Goal: Task Accomplishment & Management: Use online tool/utility

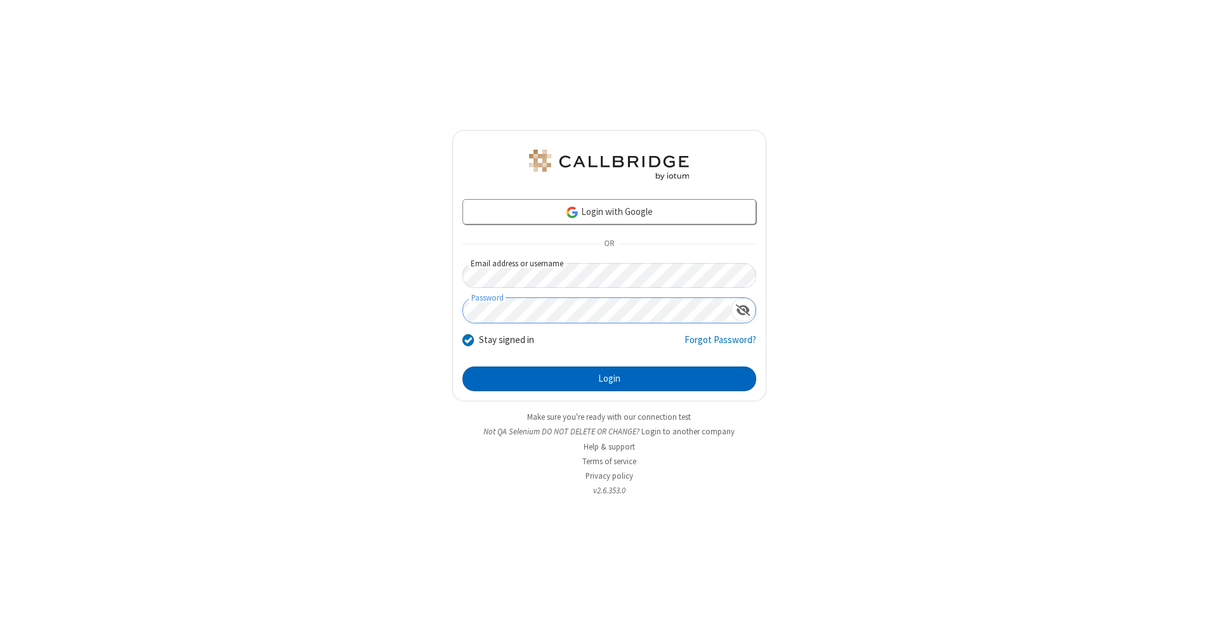
click at [609, 379] on button "Login" at bounding box center [610, 379] width 294 height 25
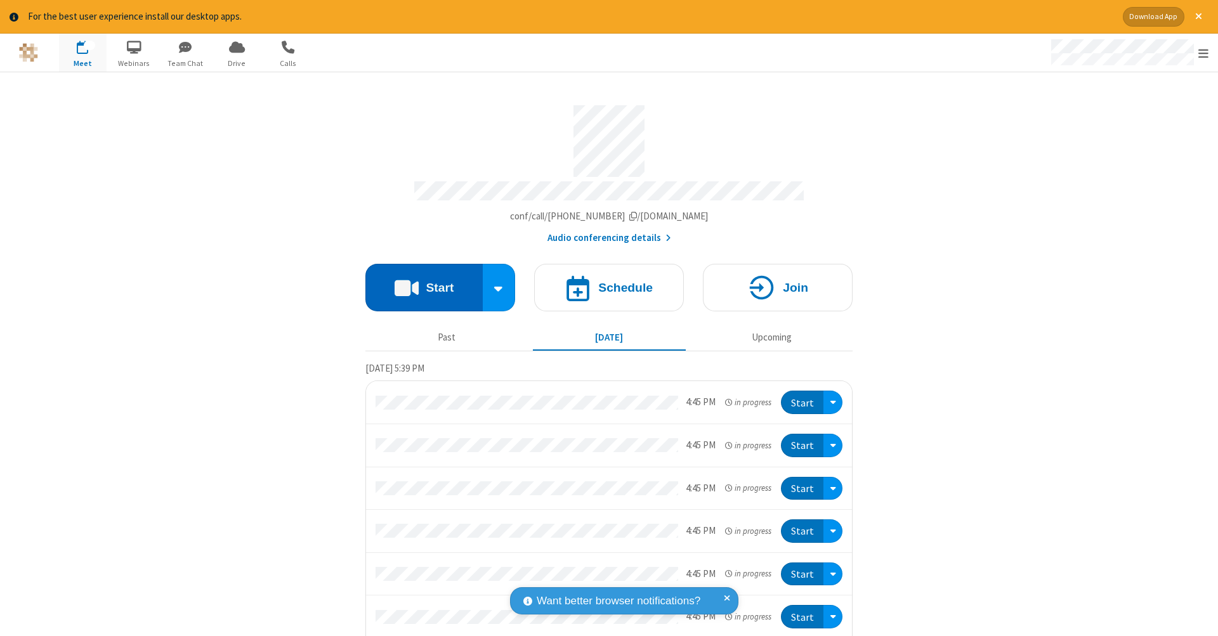
click at [419, 281] on button "Start" at bounding box center [424, 288] width 117 height 48
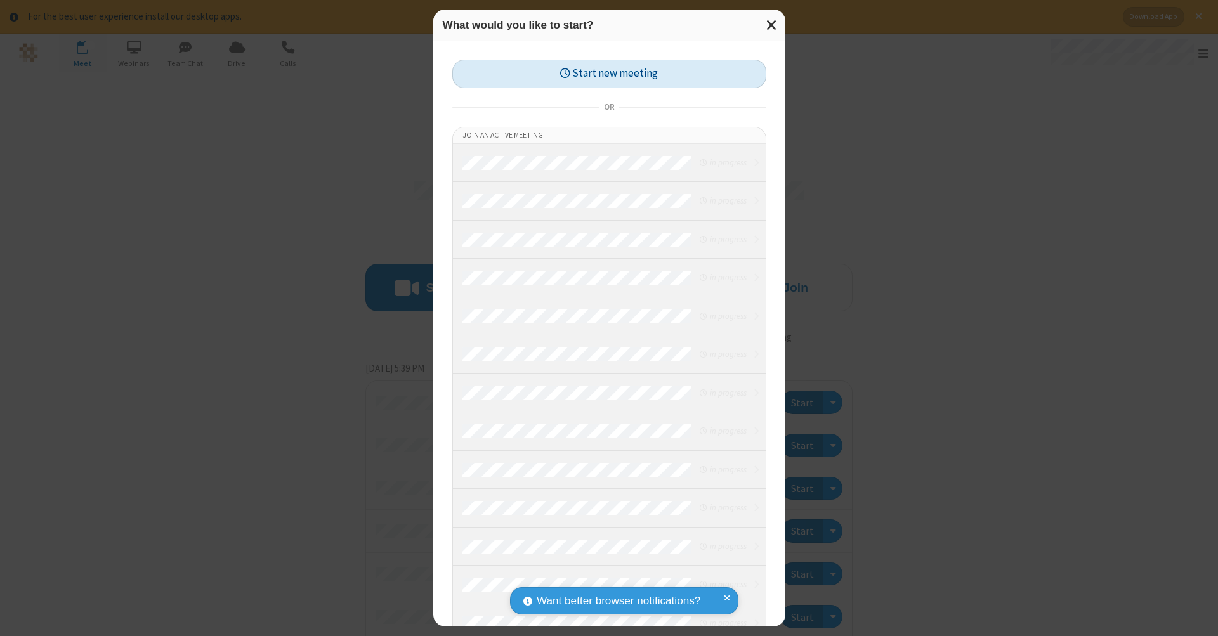
click at [609, 73] on button "Start new meeting" at bounding box center [609, 74] width 314 height 29
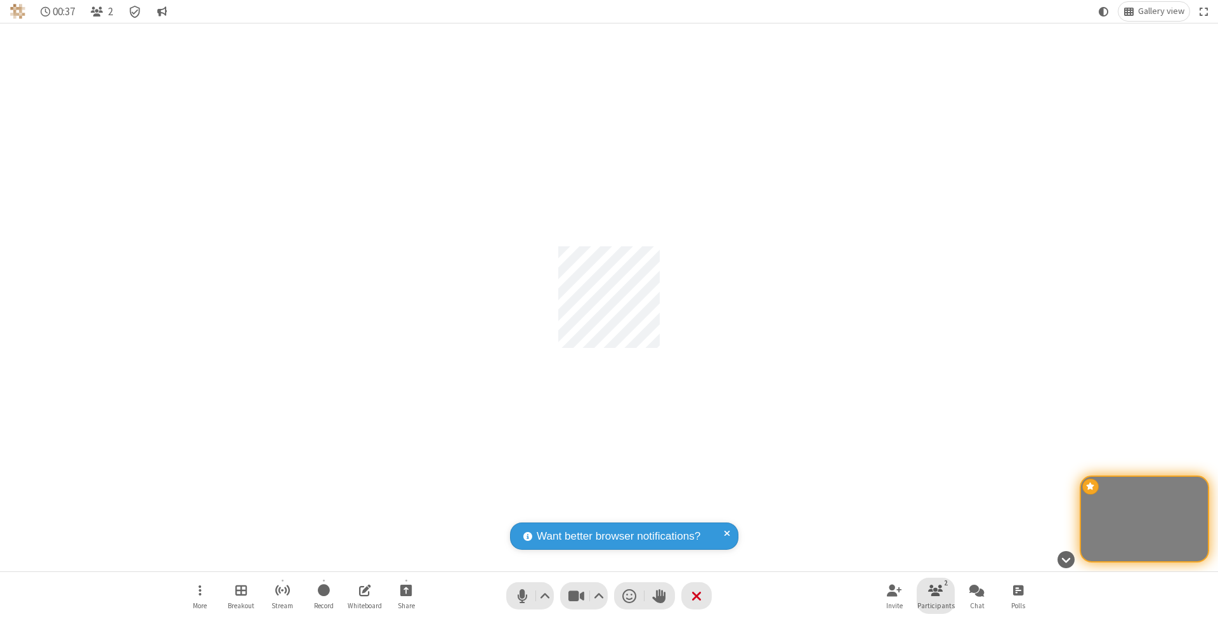
click at [936, 605] on span "Participants" at bounding box center [936, 606] width 37 height 8
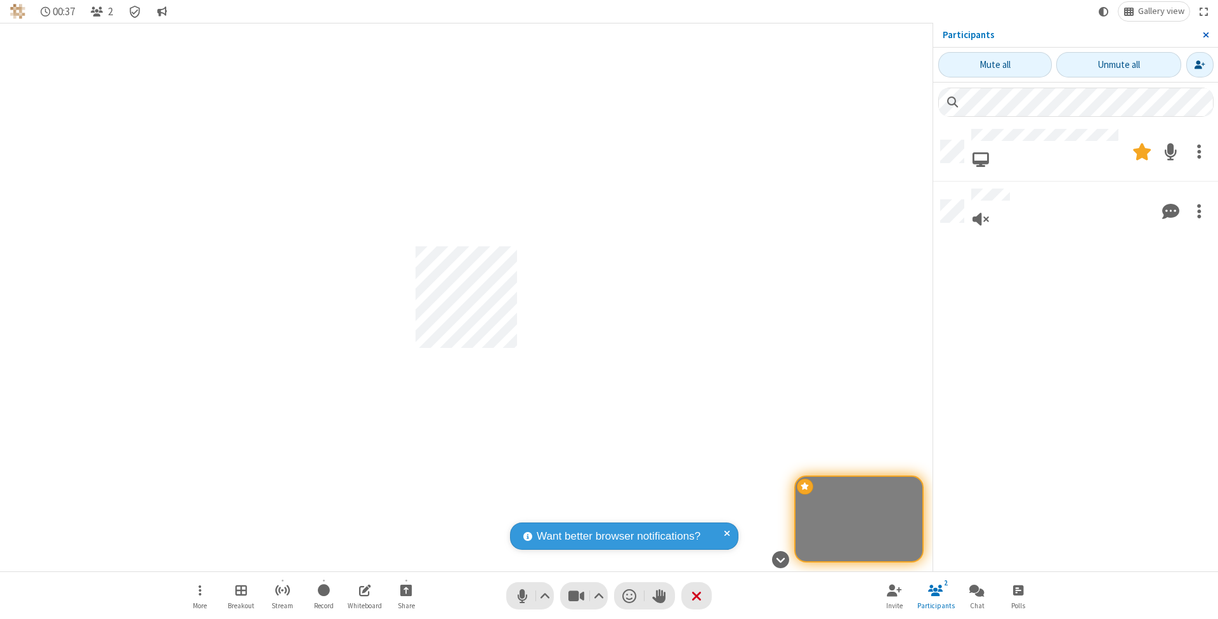
click at [1206, 34] on span "Close sidebar" at bounding box center [1206, 35] width 6 height 10
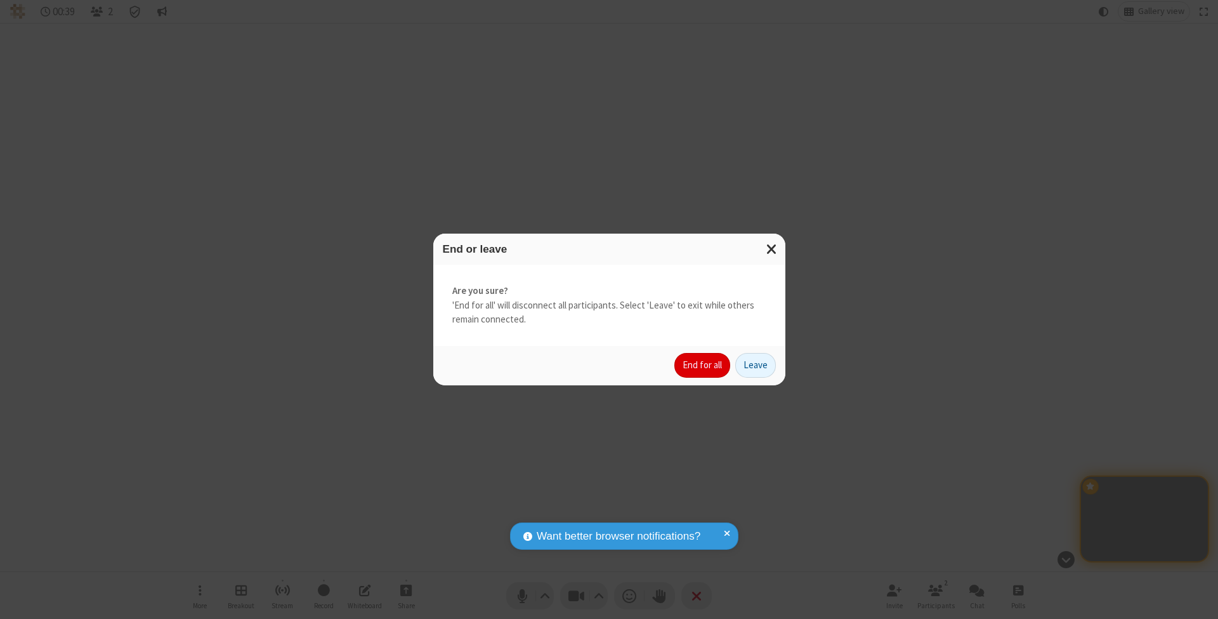
click at [703, 364] on button "End for all" at bounding box center [703, 365] width 56 height 25
